Goal: Check status

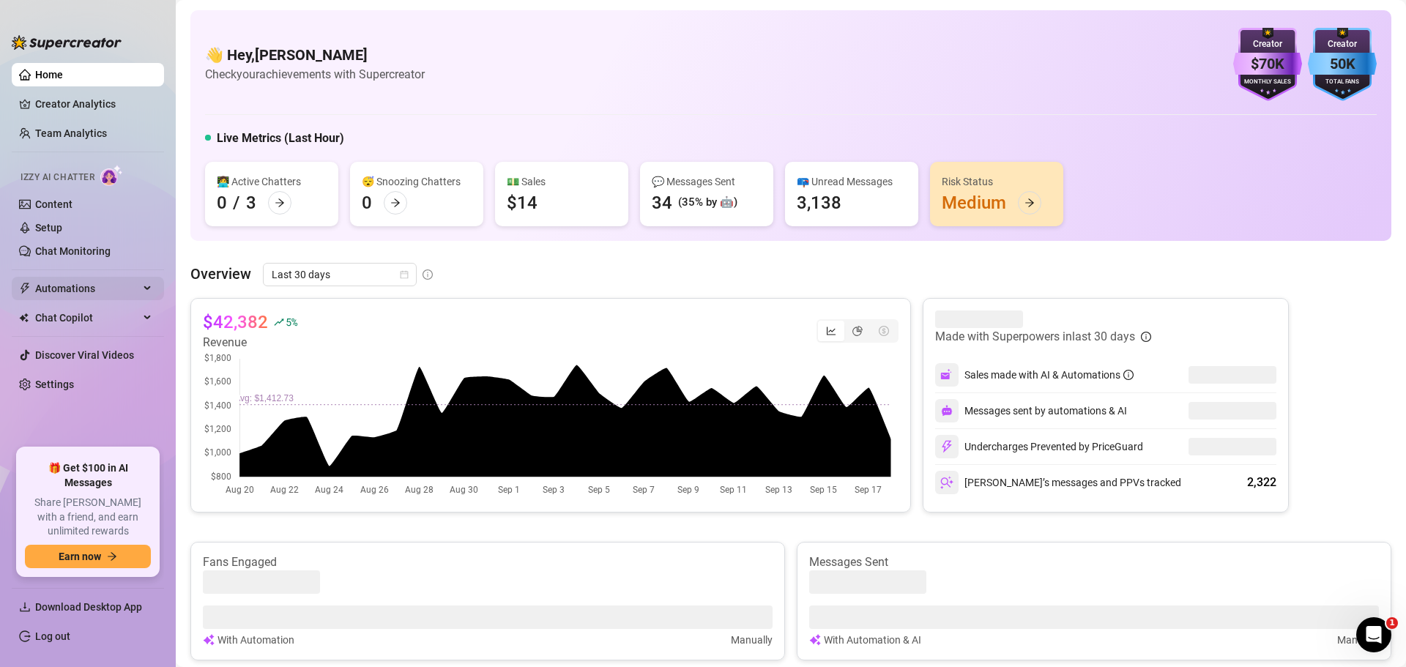
click at [103, 283] on span "Automations" at bounding box center [87, 288] width 104 height 23
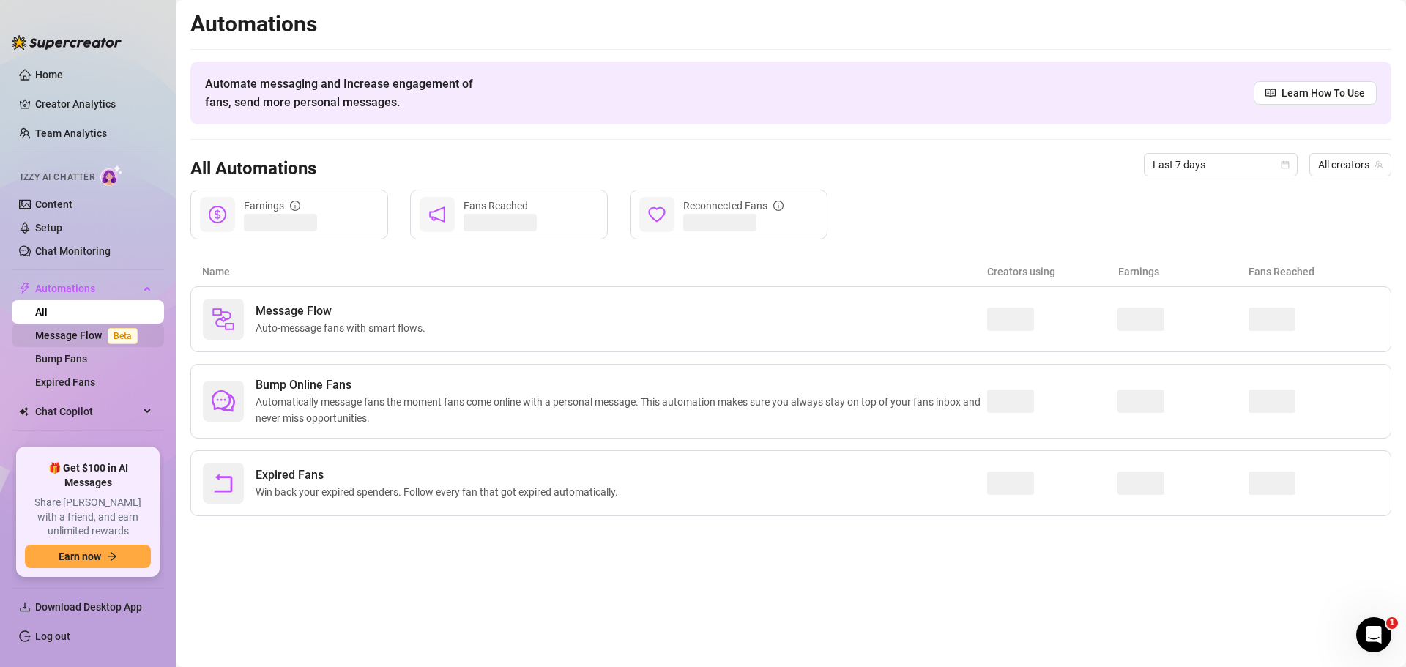
click at [80, 330] on link "Message Flow Beta" at bounding box center [89, 336] width 108 height 12
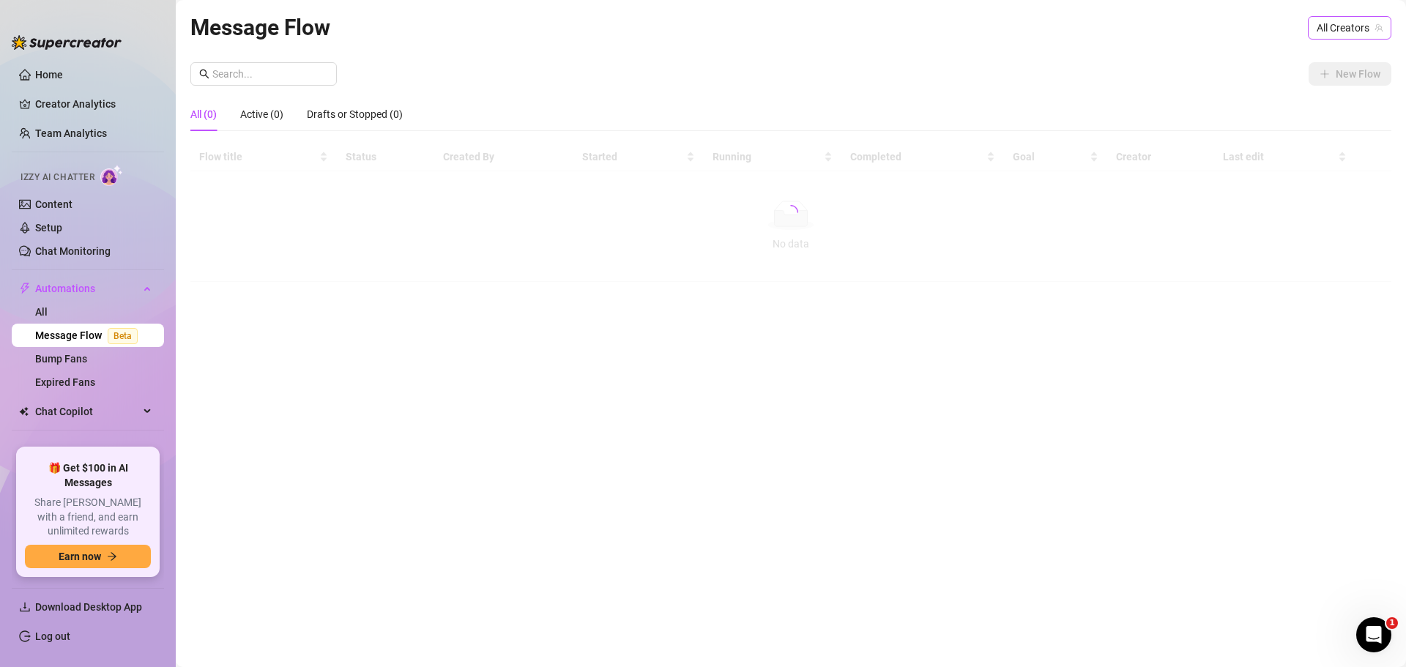
click at [1341, 30] on span "All Creators" at bounding box center [1350, 28] width 66 height 22
click at [1316, 129] on div "The ( theallierae )" at bounding box center [1327, 132] width 106 height 18
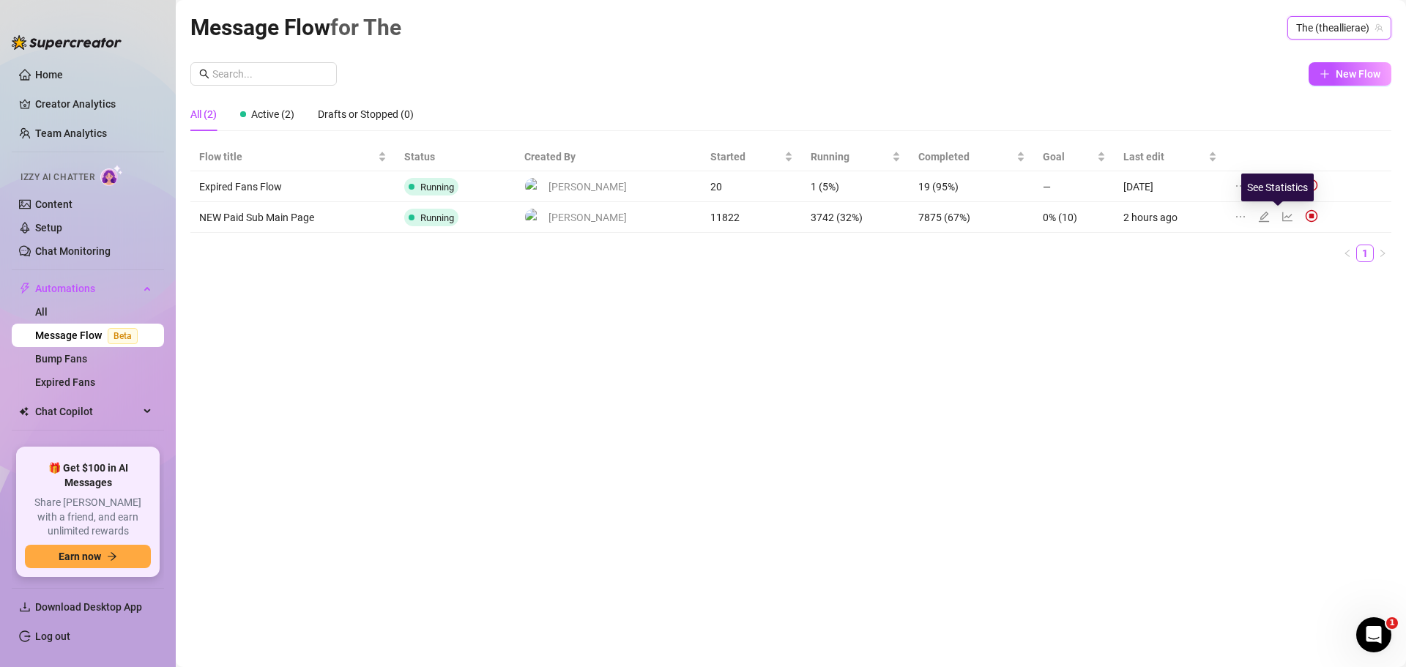
click at [1282, 213] on icon "line-chart" at bounding box center [1288, 217] width 12 height 12
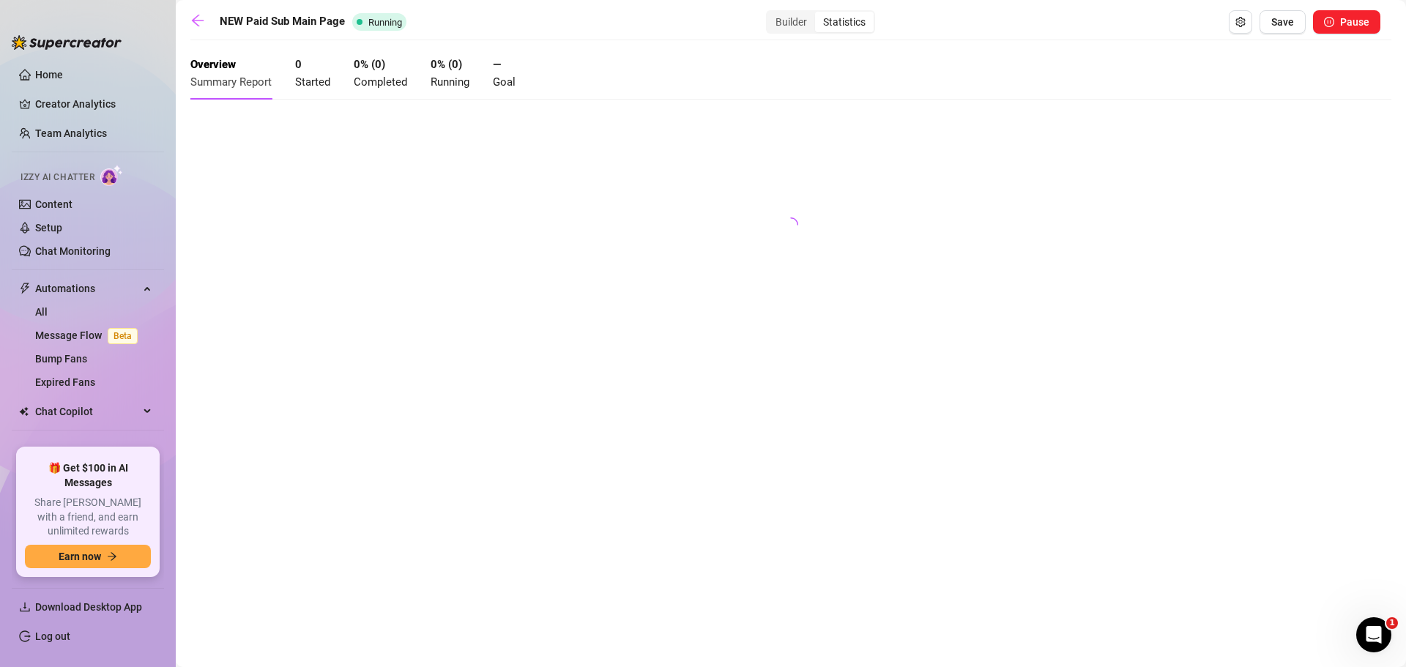
drag, startPoint x: 624, startPoint y: 291, endPoint x: 574, endPoint y: 259, distance: 59.9
click at [617, 307] on div at bounding box center [790, 221] width 1201 height 220
click at [371, 78] on span "Completed" at bounding box center [380, 81] width 53 height 13
click at [456, 84] on span "Running" at bounding box center [450, 81] width 39 height 13
click at [242, 74] on div "Overview Summary Report" at bounding box center [230, 73] width 81 height 34
